Goal: Information Seeking & Learning: Understand process/instructions

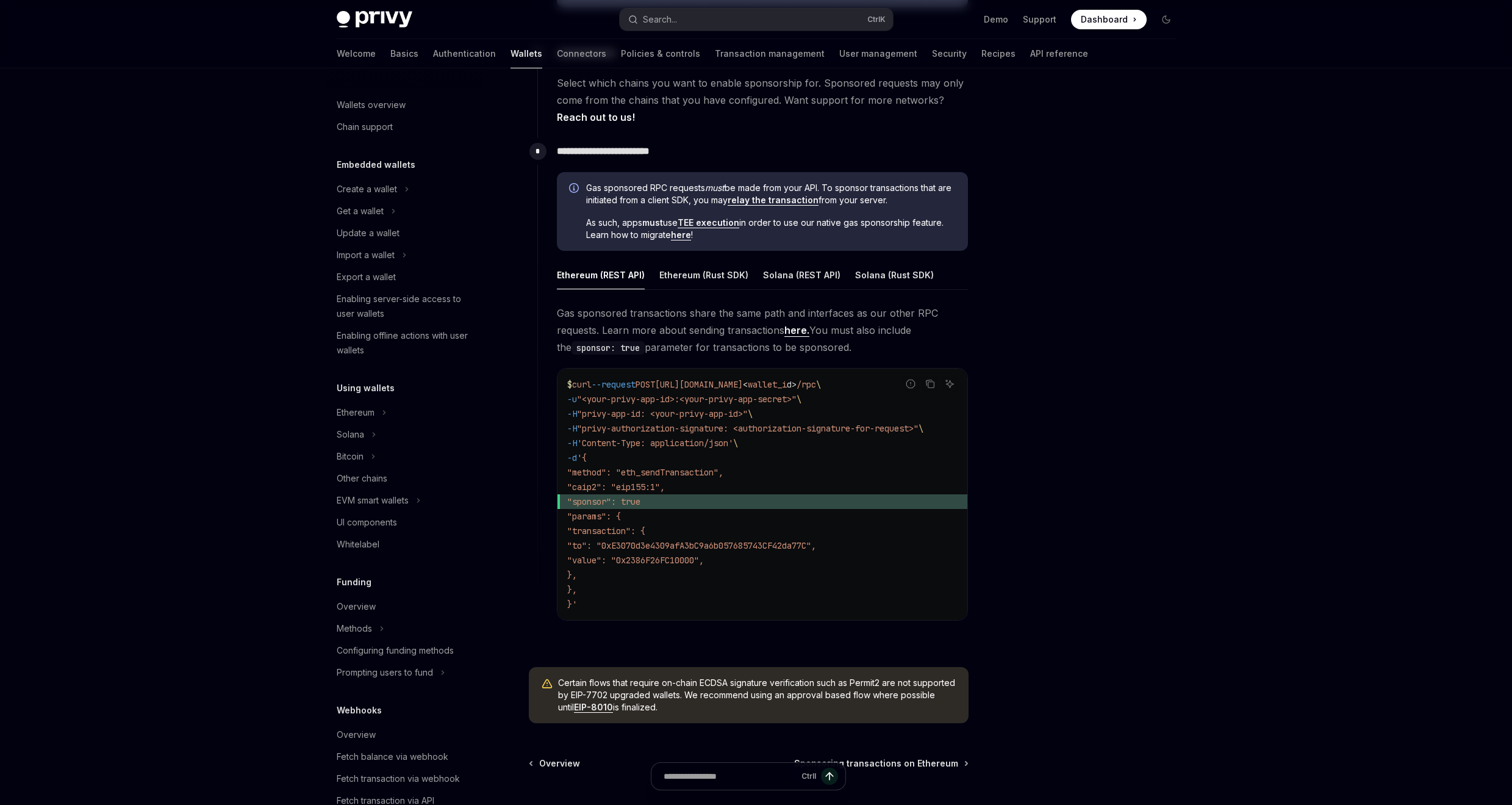
scroll to position [243, 0]
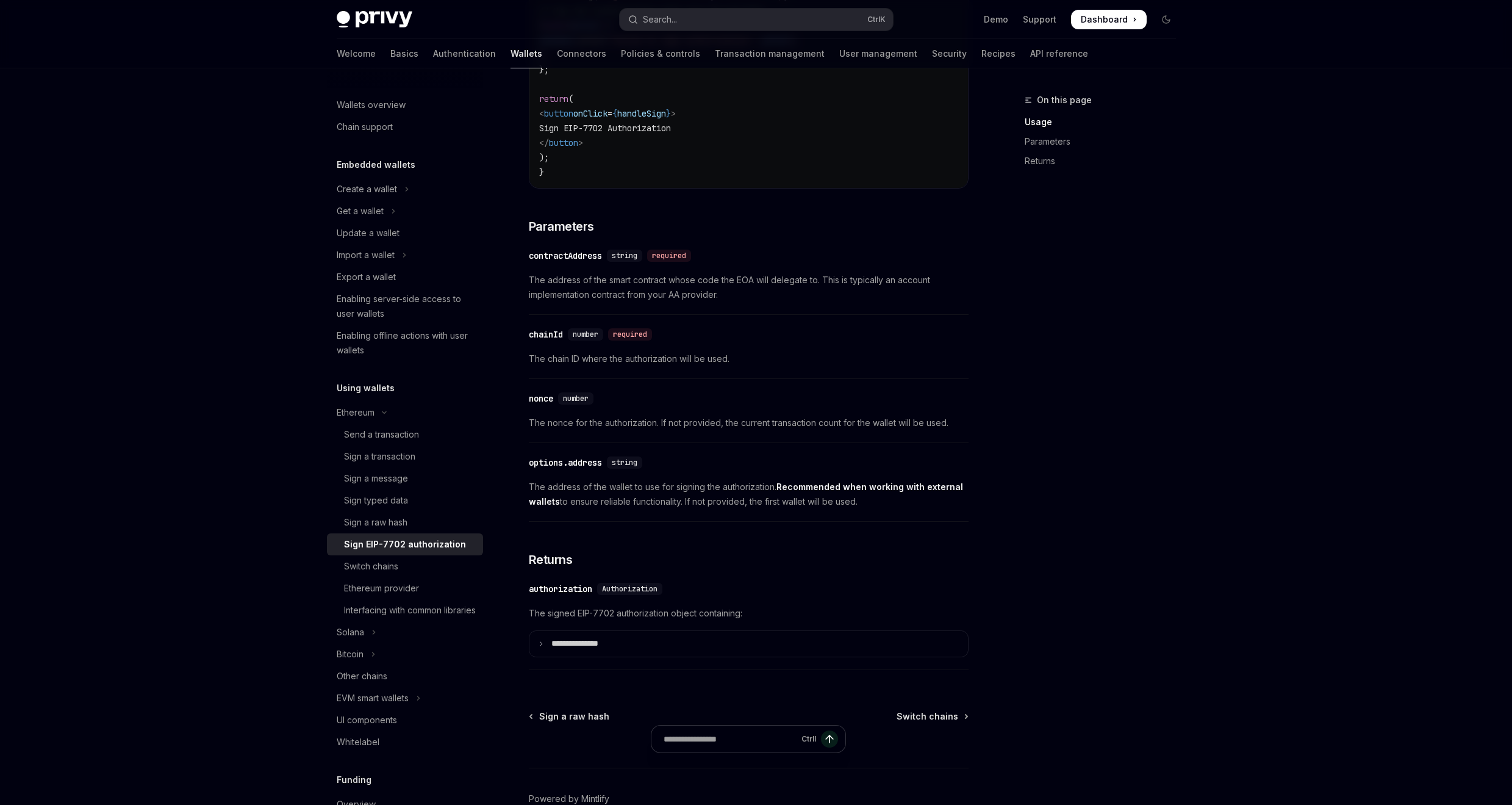
scroll to position [862, 0]
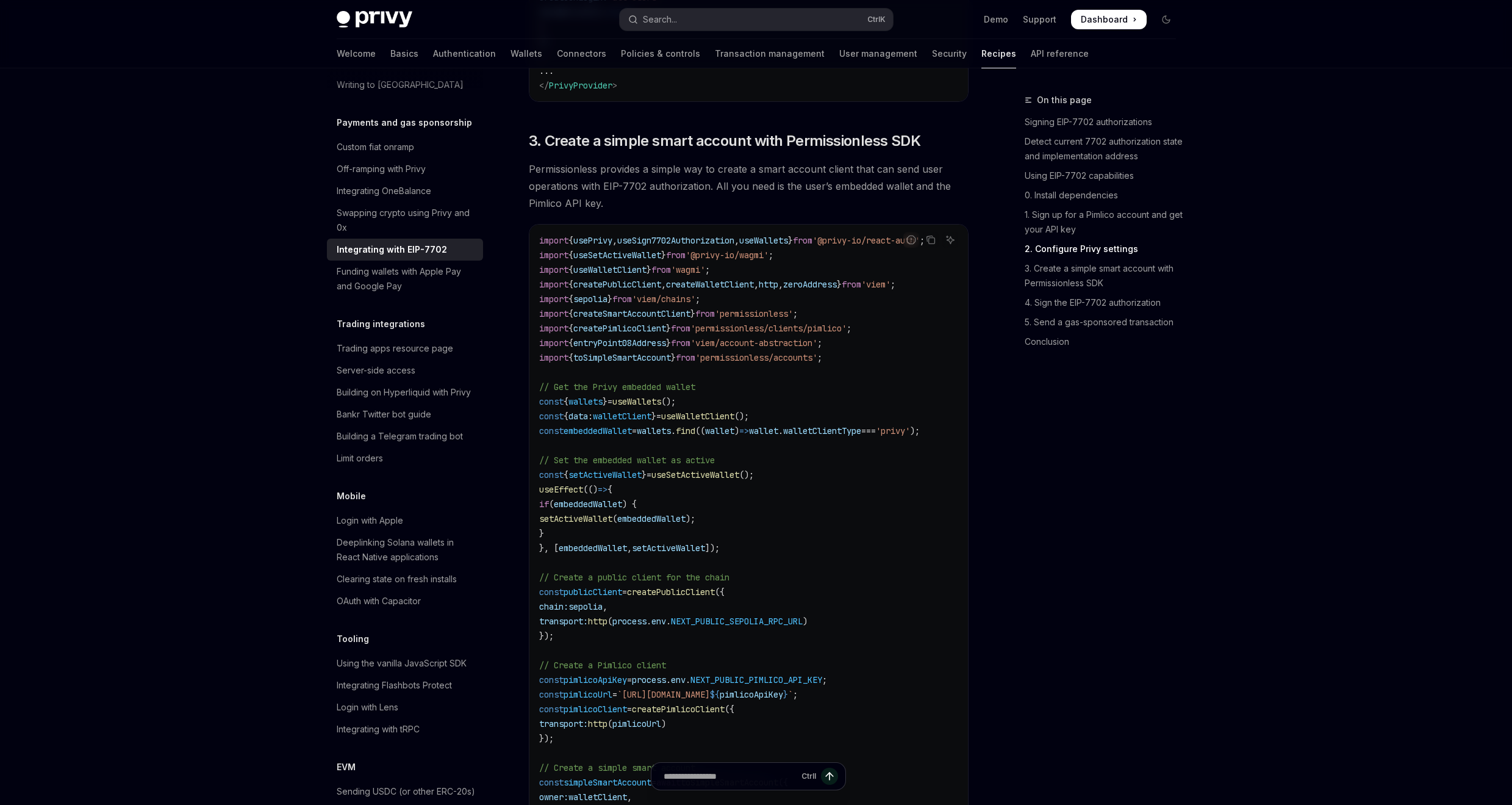
scroll to position [1468, 0]
click at [663, 318] on span "createSmartAccountClient" at bounding box center [632, 313] width 117 height 11
copy span "createSmartAccountClient"
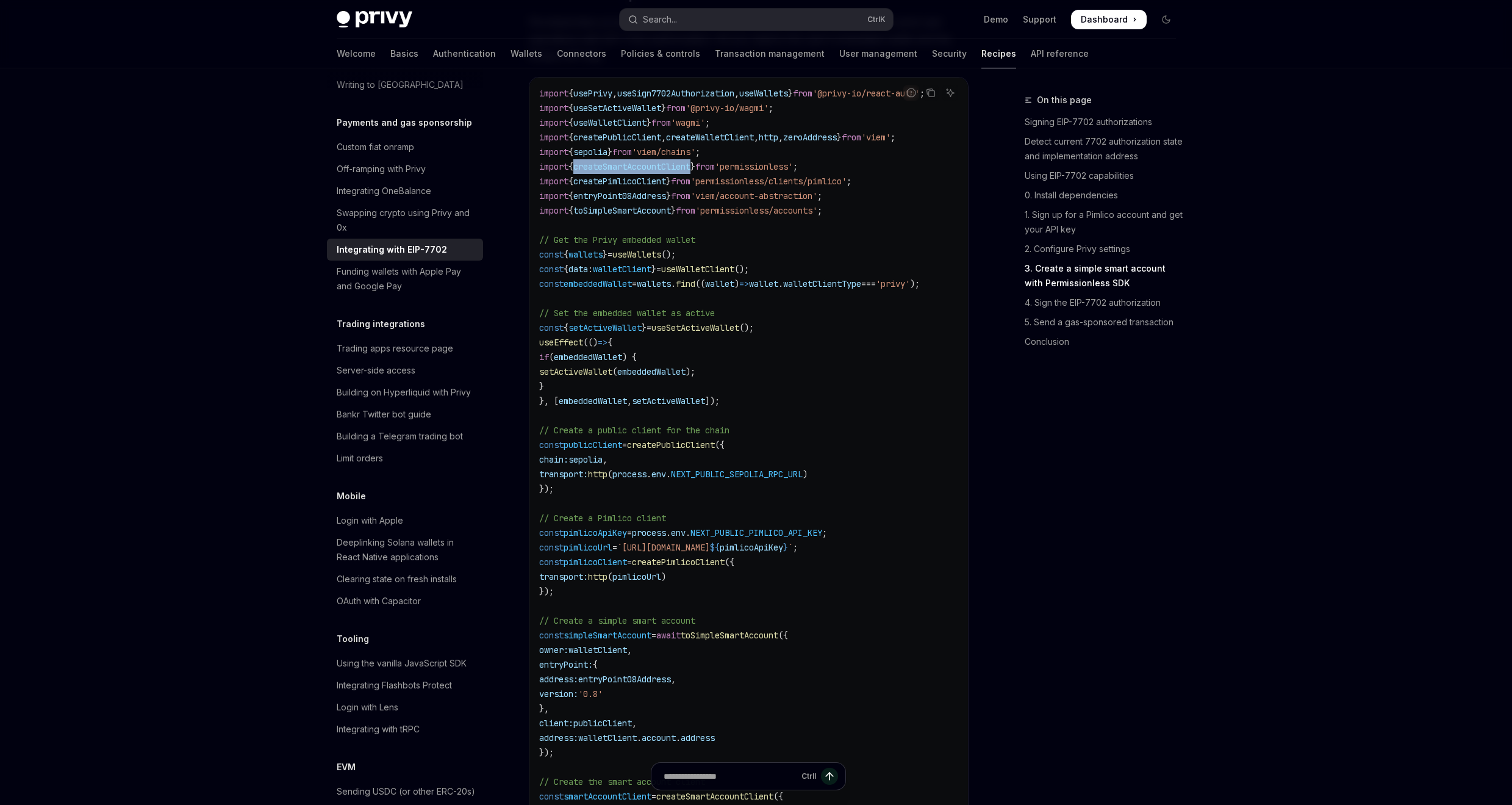
scroll to position [1395, 0]
